Goal: Information Seeking & Learning: Check status

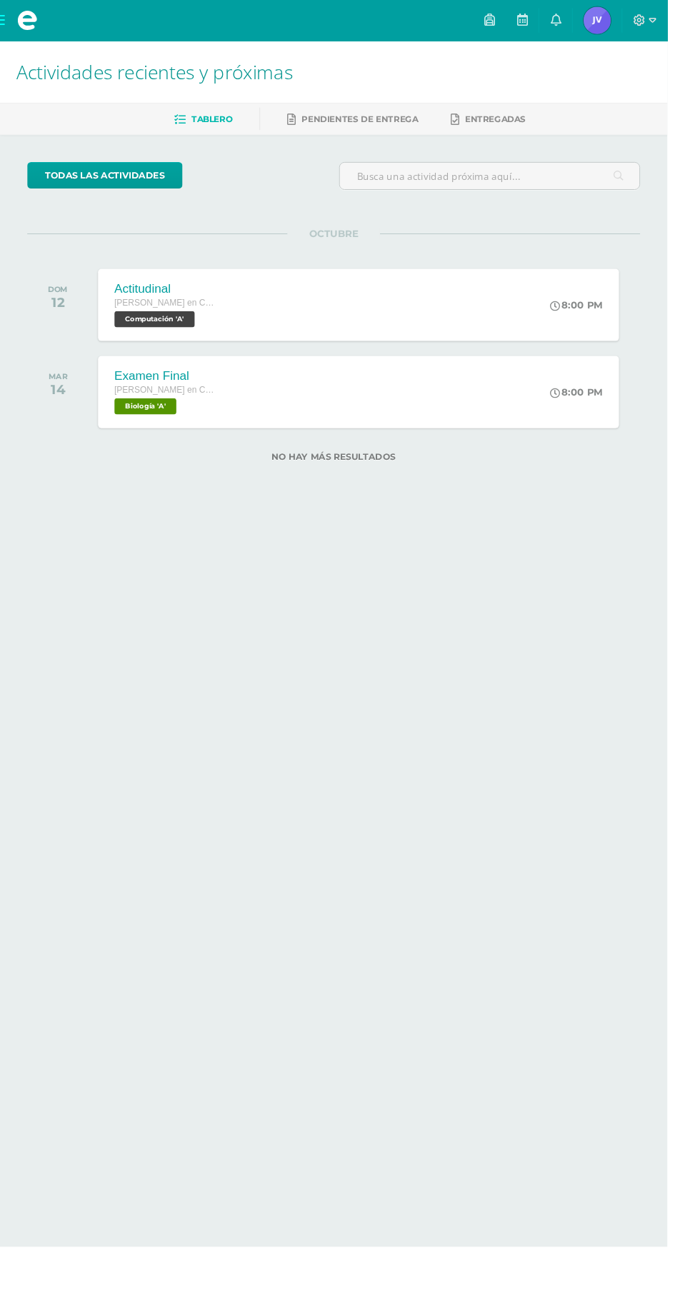
click at [219, 391] on div "Examen Final" at bounding box center [173, 394] width 107 height 15
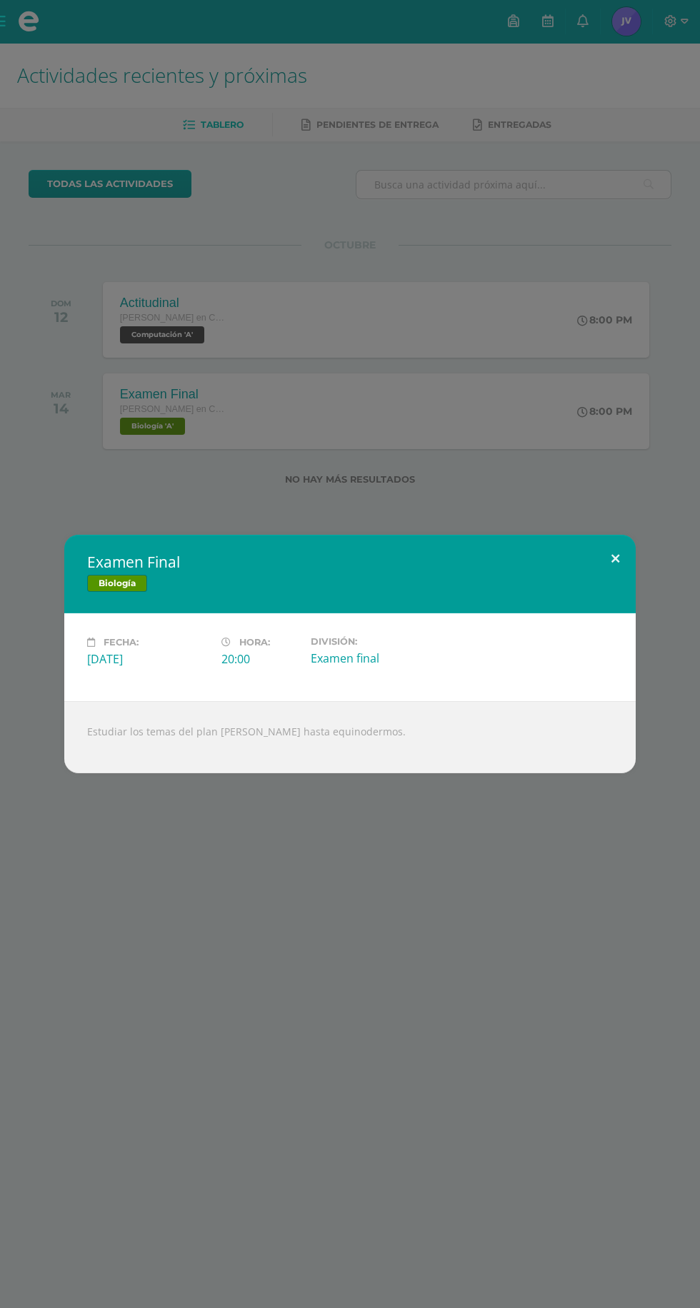
click at [611, 579] on button at bounding box center [615, 559] width 41 height 49
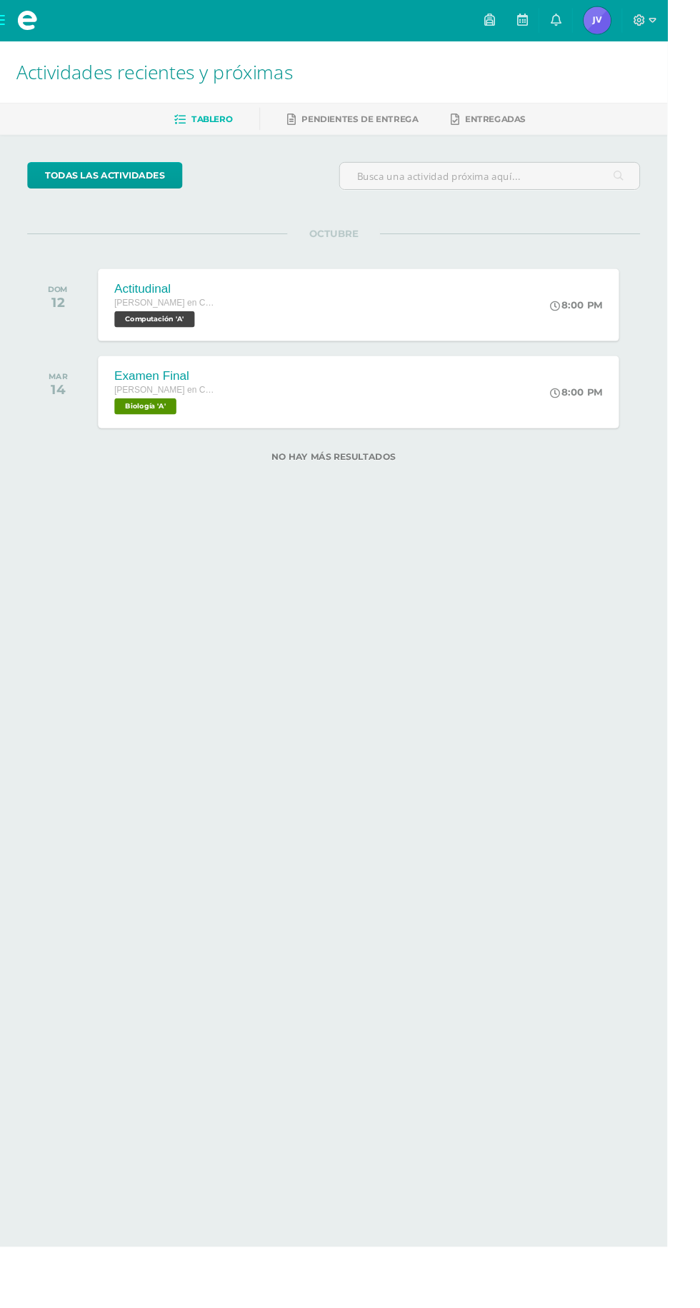
click at [588, 18] on icon at bounding box center [582, 20] width 11 height 13
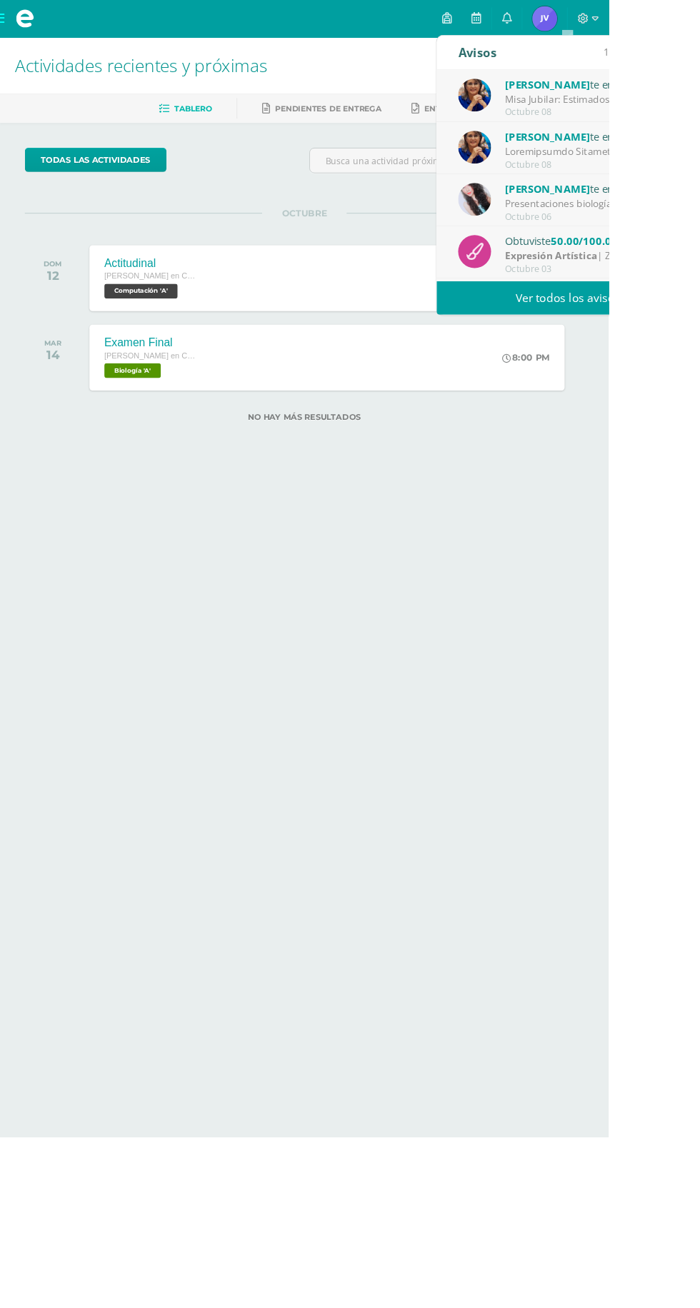
click at [573, 348] on link "Ver todos los avisos" at bounding box center [653, 342] width 302 height 39
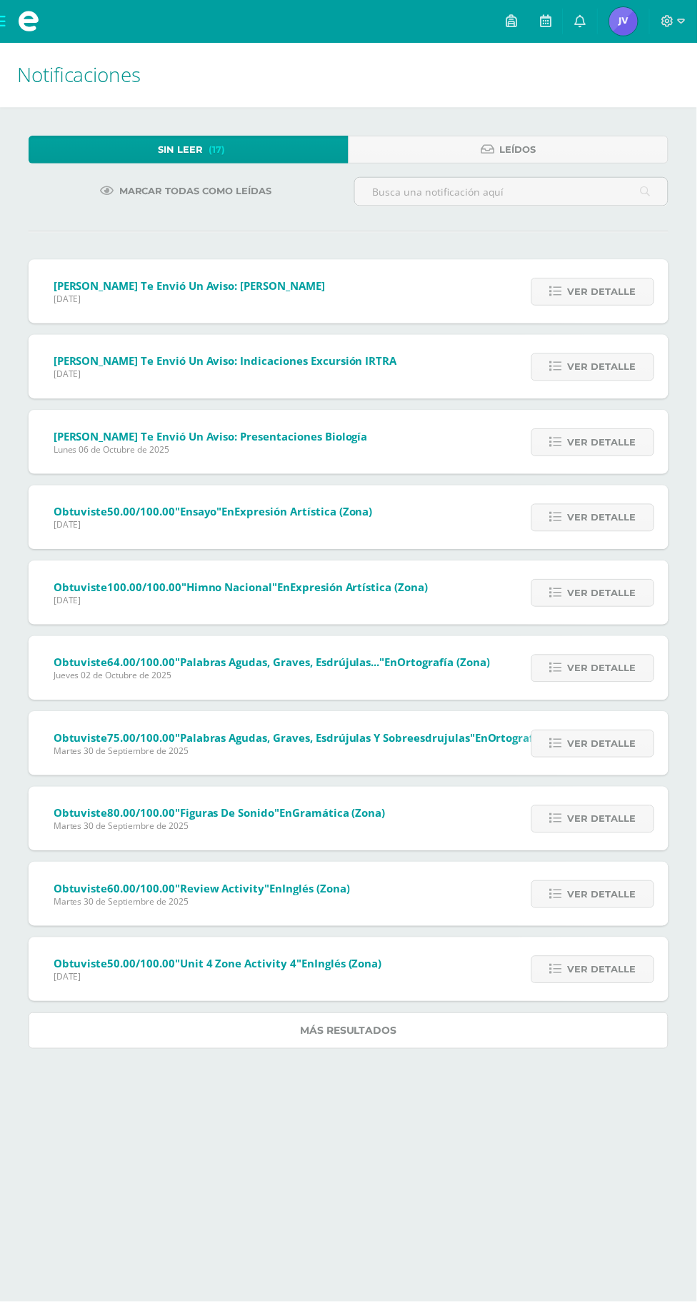
click at [508, 1043] on link "Más resultados" at bounding box center [350, 1035] width 643 height 36
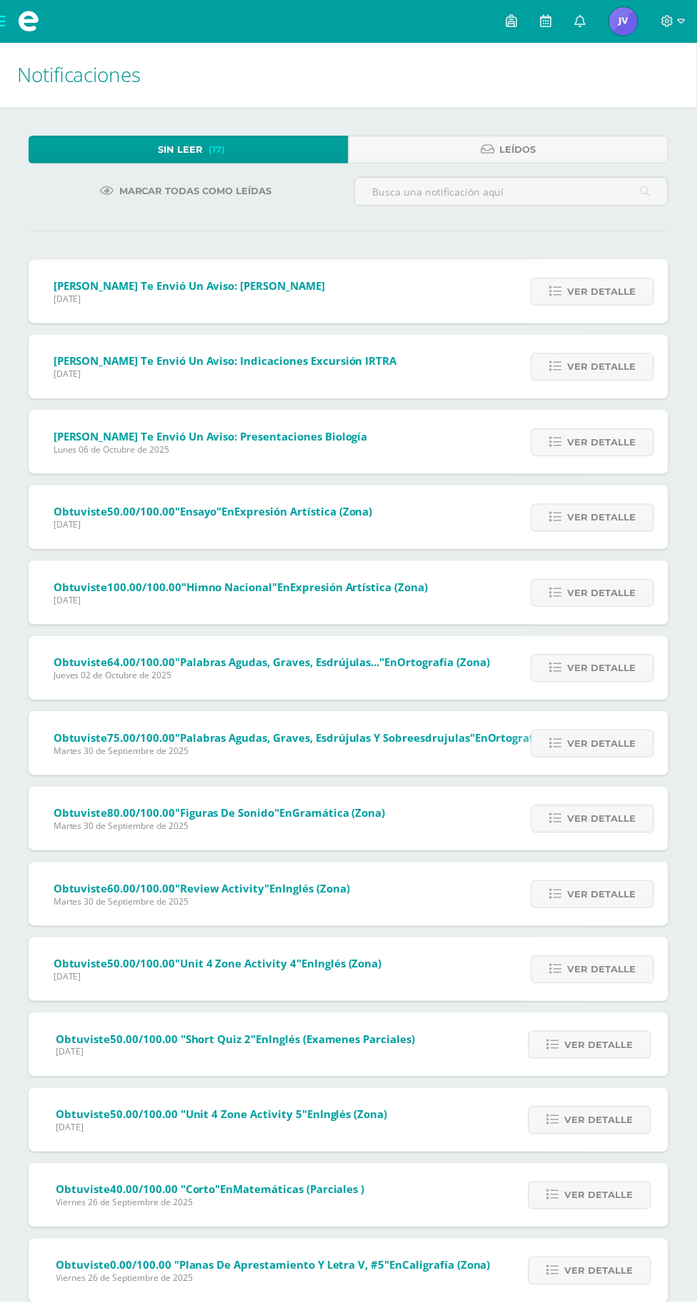
click at [414, 192] on input "text" at bounding box center [513, 193] width 314 height 28
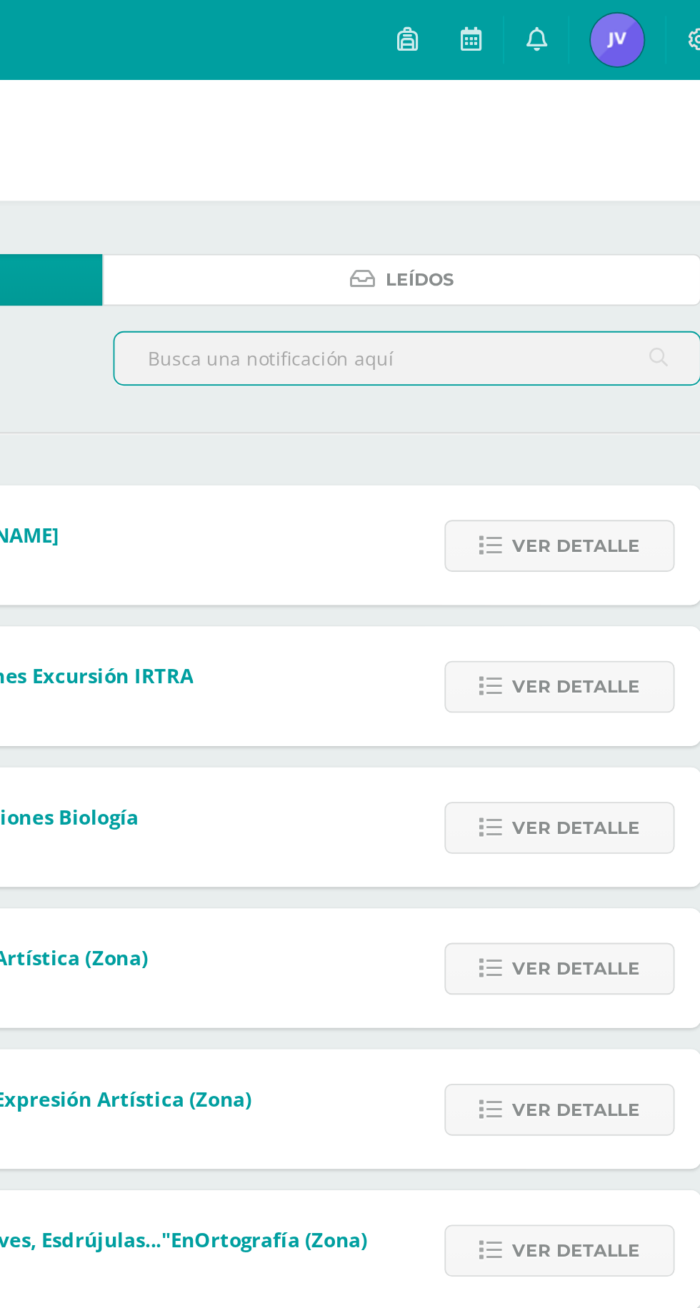
click at [431, 142] on link "Leídos" at bounding box center [510, 150] width 321 height 28
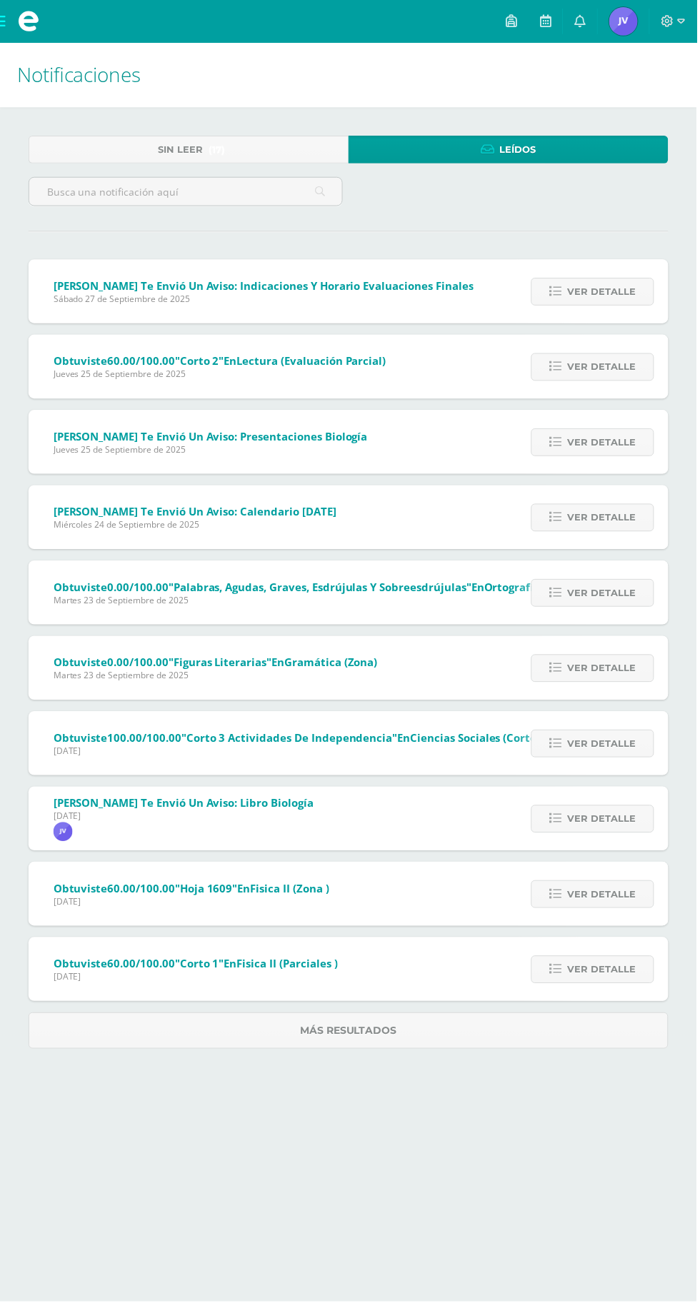
click at [598, 296] on span "Ver detalle" at bounding box center [604, 293] width 69 height 26
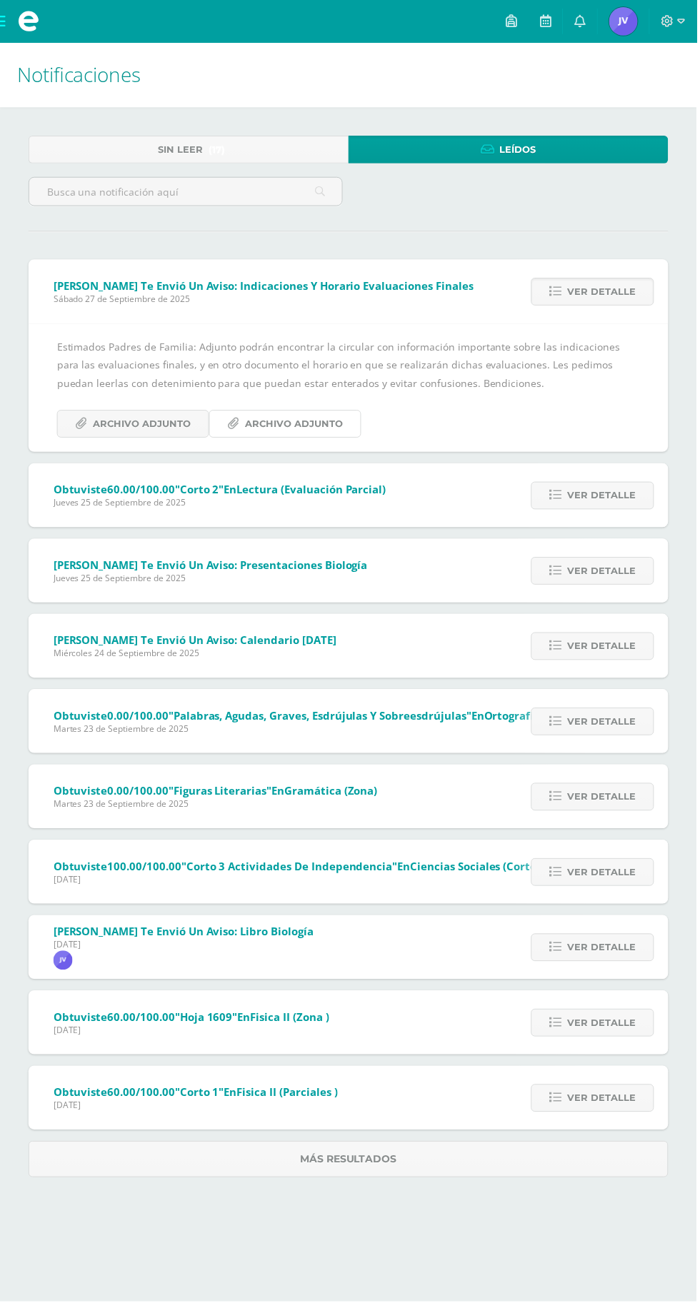
click at [247, 432] on span "Archivo Adjunto" at bounding box center [295, 426] width 98 height 26
